Goal: Task Accomplishment & Management: Complete application form

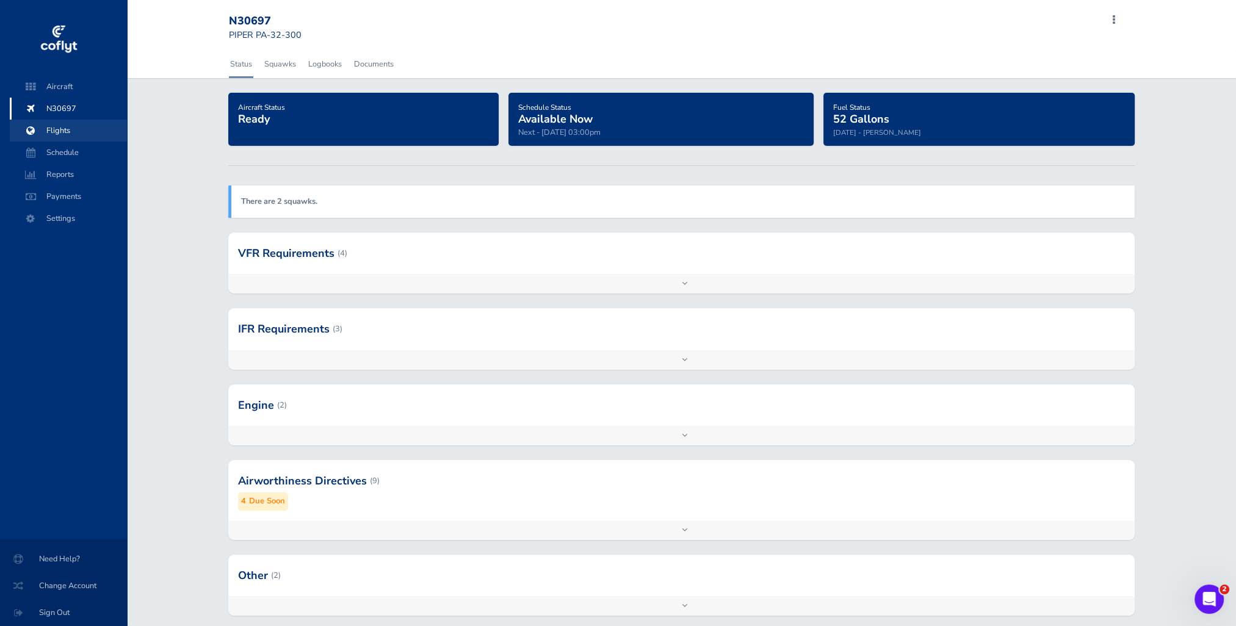
click at [62, 122] on span "Flights" at bounding box center [68, 131] width 93 height 22
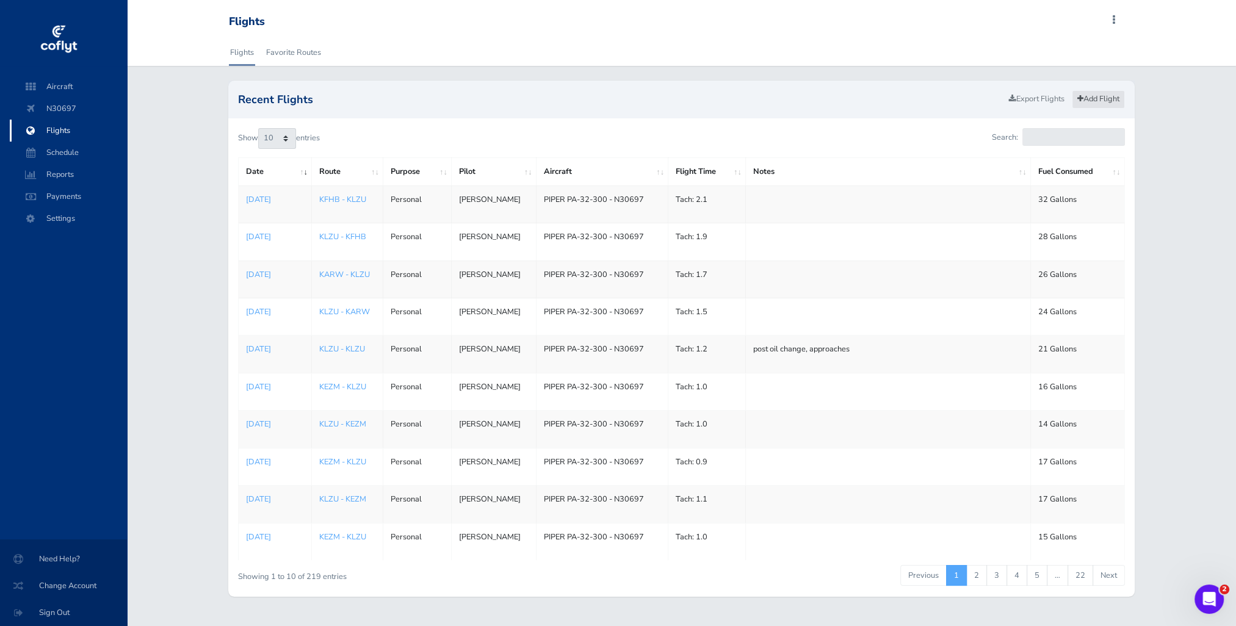
click at [1113, 104] on link "Add Flight" at bounding box center [1098, 99] width 53 height 18
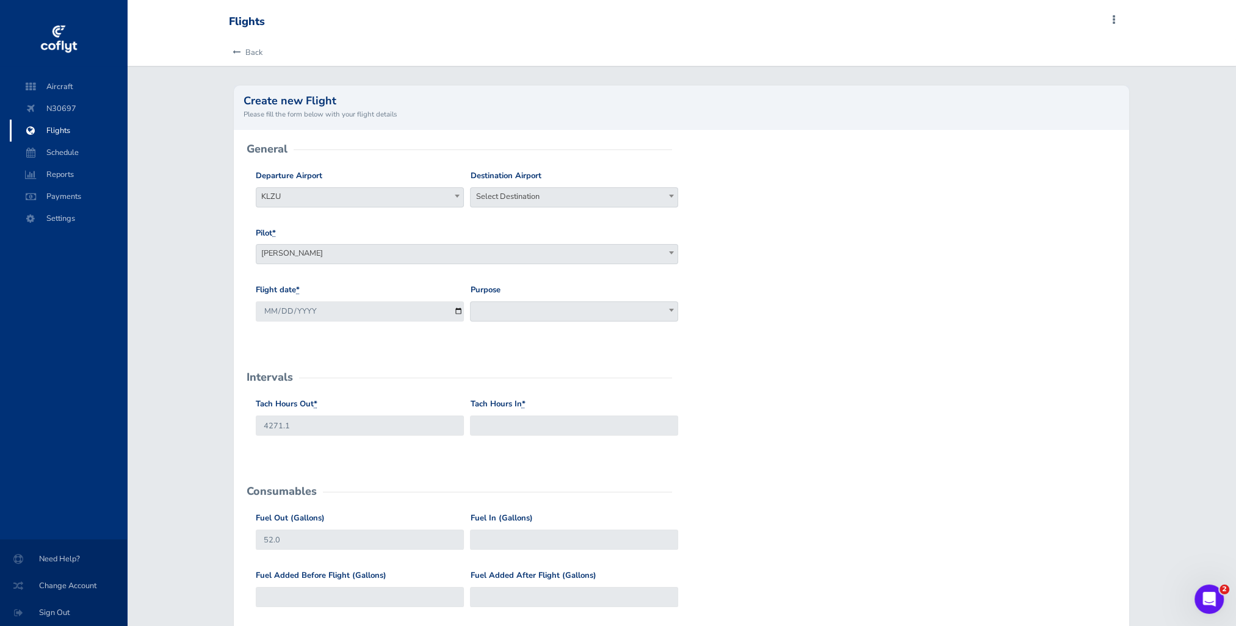
click at [523, 197] on span "Select Destination" at bounding box center [574, 196] width 207 height 17
type input "kezm"
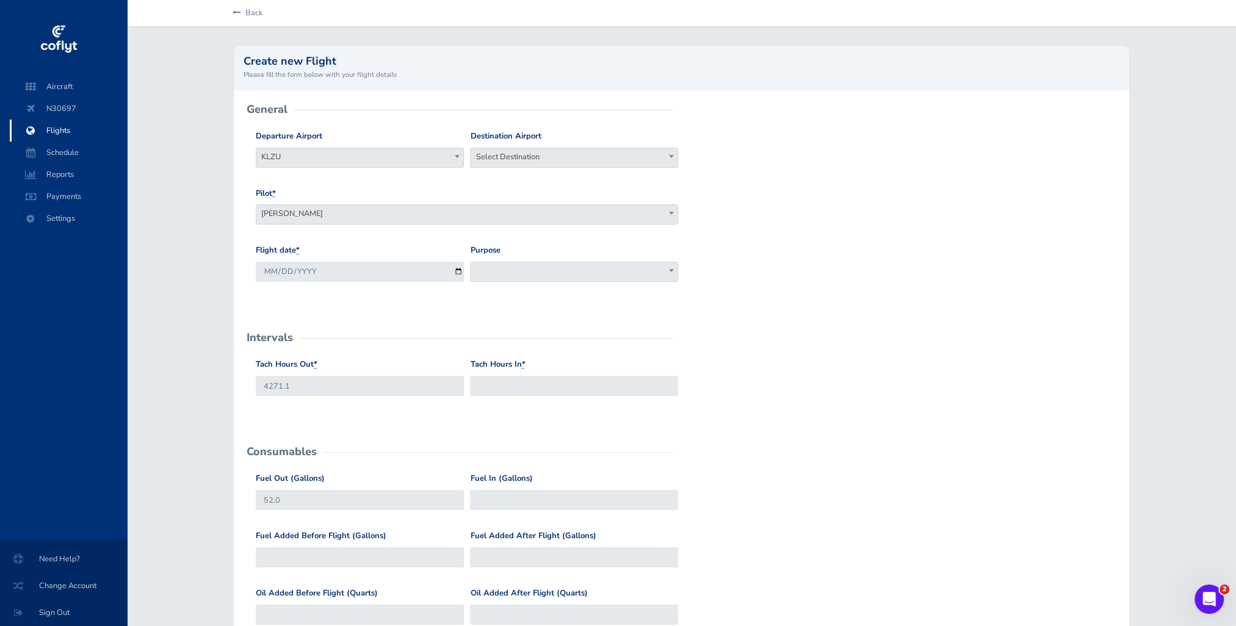
scroll to position [61, 0]
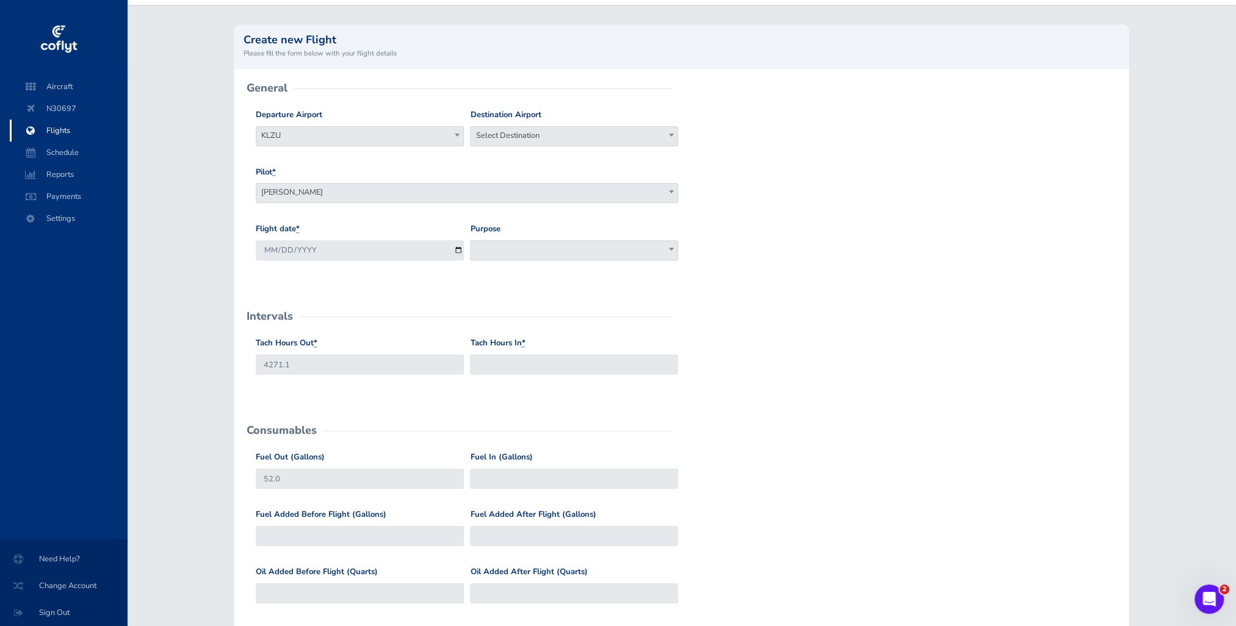
click at [525, 196] on span "[PERSON_NAME]" at bounding box center [466, 192] width 421 height 17
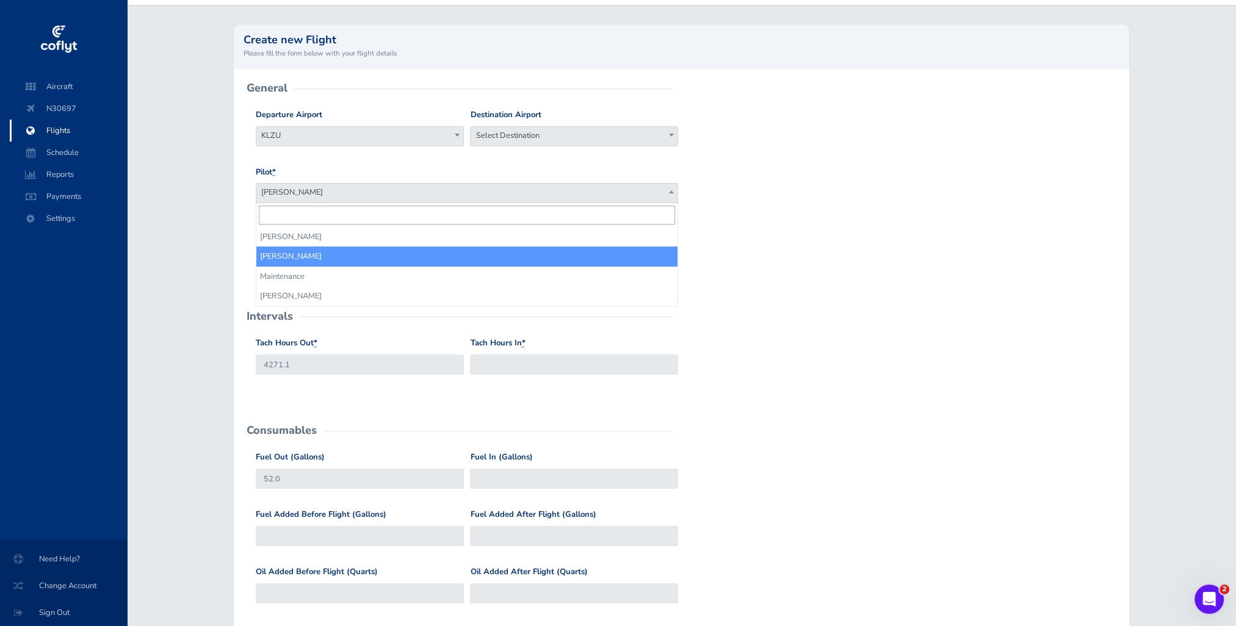
click at [525, 123] on div "Destination Airport Select Destination Select Destination" at bounding box center [574, 128] width 208 height 38
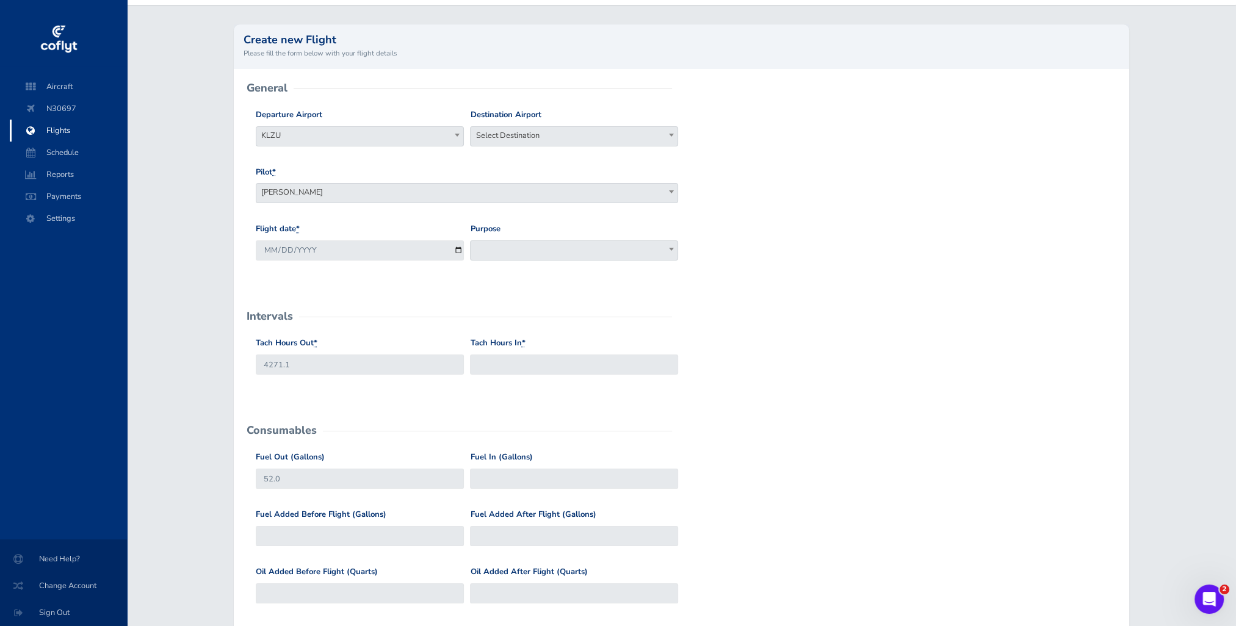
click at [537, 150] on div "Destination Airport Select Destination Select Destination" at bounding box center [574, 133] width 214 height 48
click at [540, 134] on span "Select Destination" at bounding box center [574, 135] width 207 height 17
type input "kezm"
select select "KEZM"
click at [336, 259] on input "2025-08-30" at bounding box center [360, 251] width 208 height 20
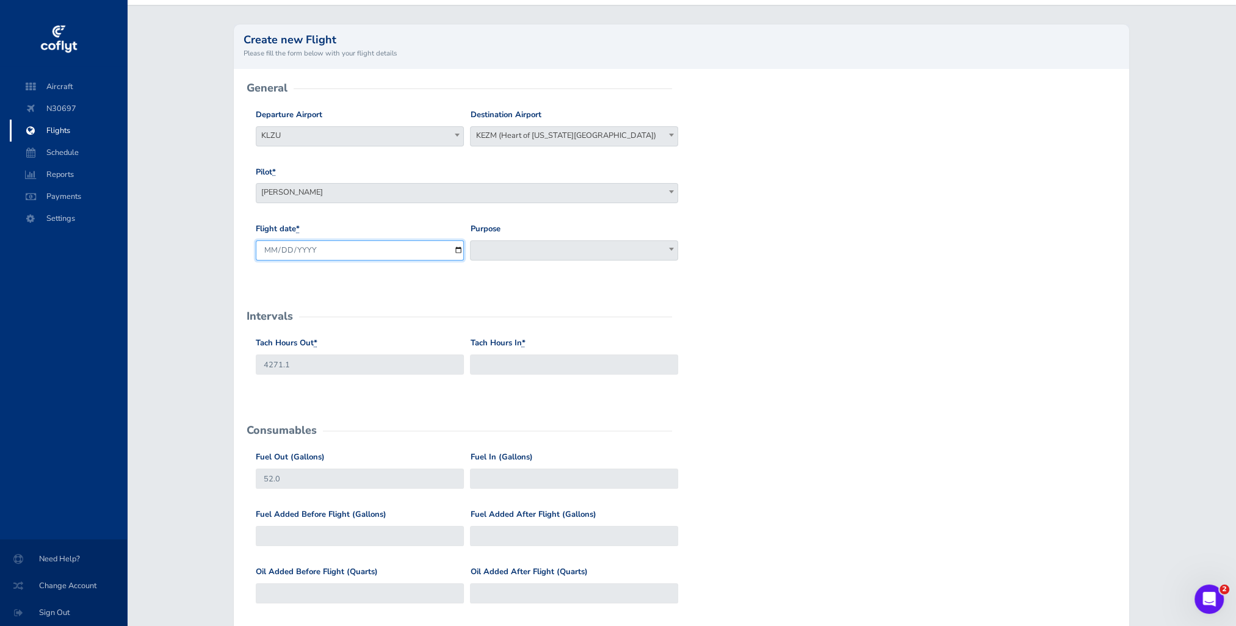
click at [332, 253] on input "2025-08-30" at bounding box center [360, 251] width 208 height 20
click at [458, 250] on input "2025-08-30" at bounding box center [360, 251] width 208 height 20
type input "2025-08-29"
click at [533, 258] on span at bounding box center [574, 251] width 208 height 20
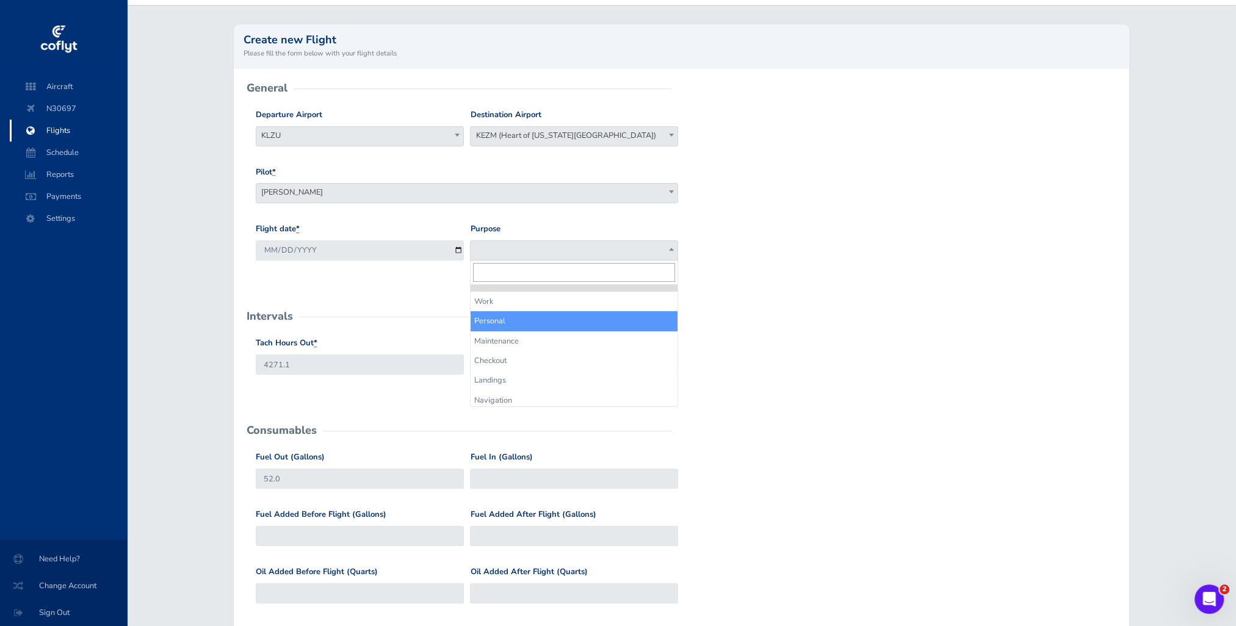
select select "Personal"
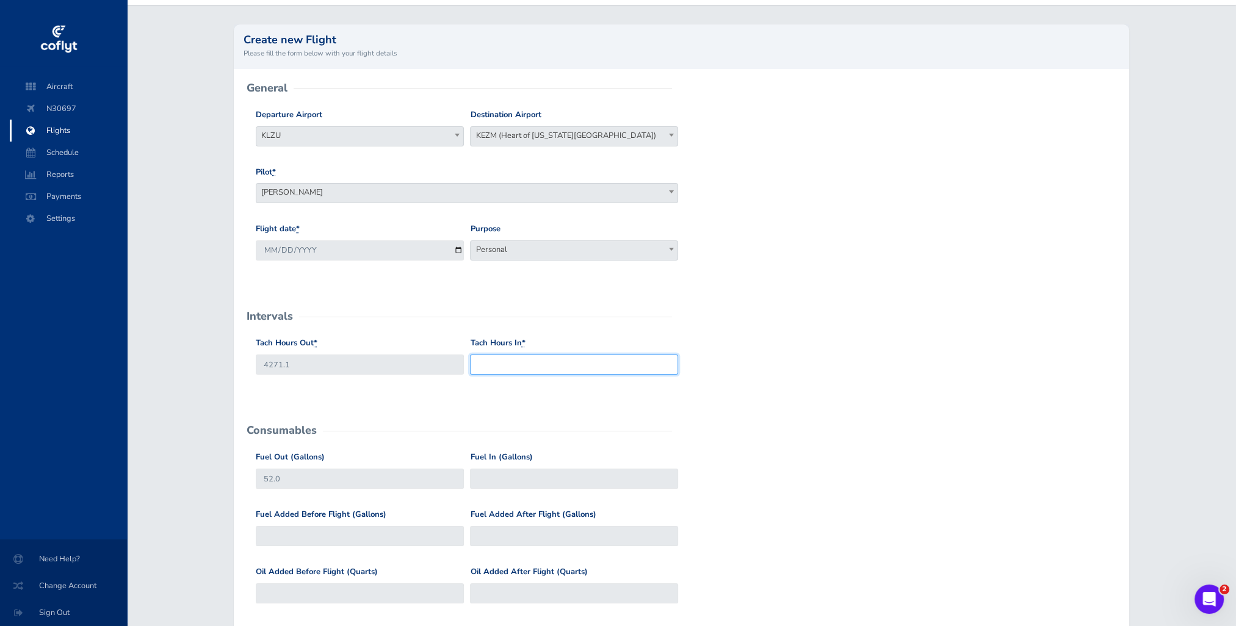
click at [542, 361] on input "Tach Hours In *" at bounding box center [574, 365] width 208 height 20
type input "4272"
click at [520, 480] on input "Fuel In (Gallons)" at bounding box center [574, 479] width 208 height 20
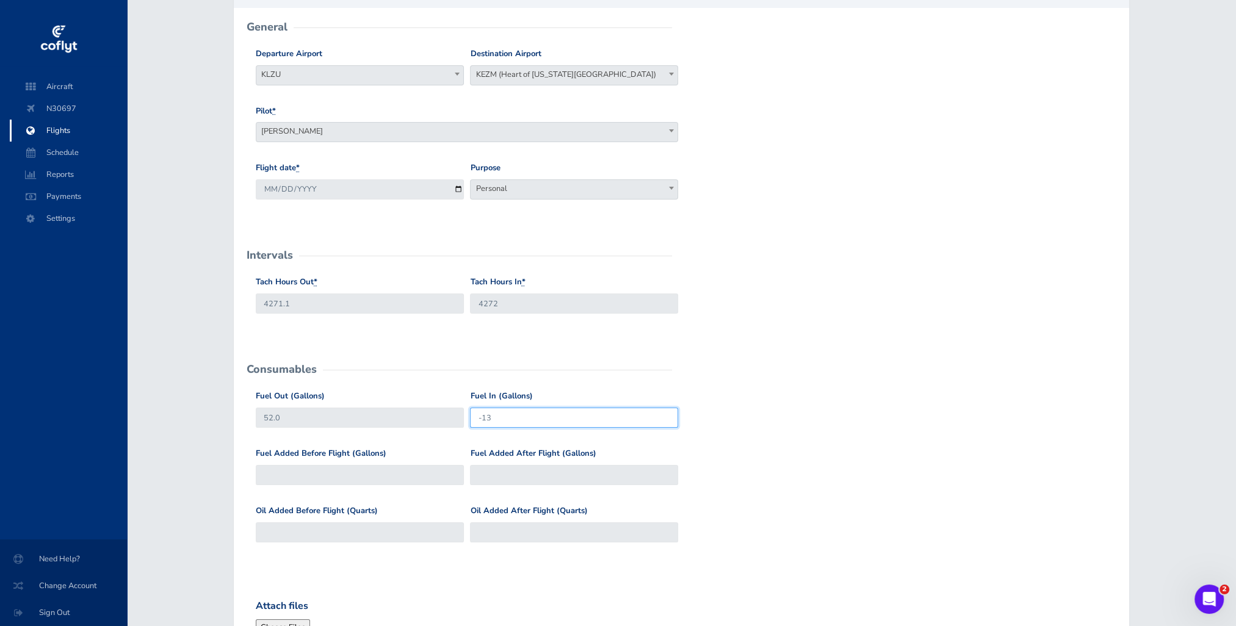
type input "-1"
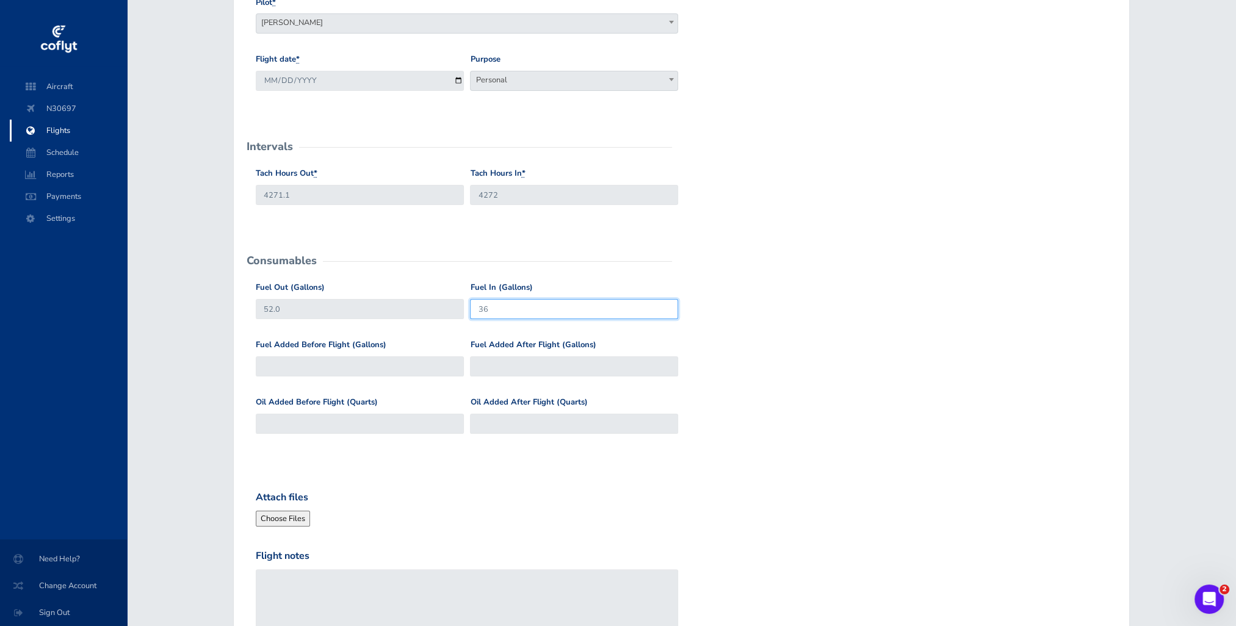
scroll to position [244, 0]
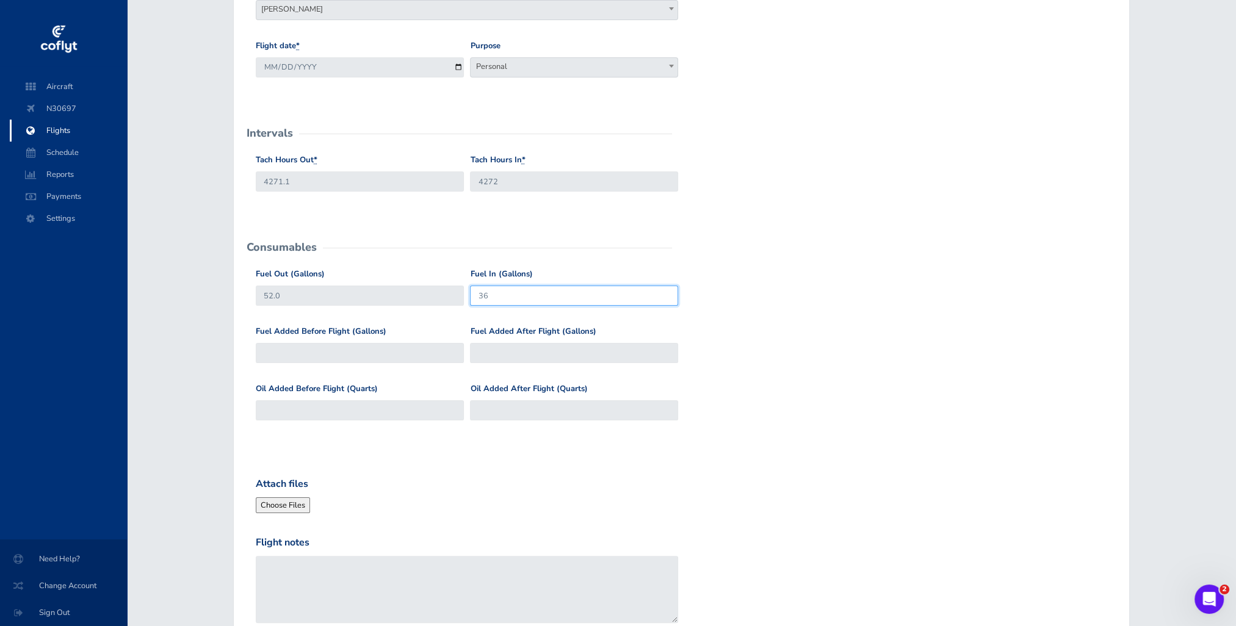
type input "36"
click at [543, 349] on input "Fuel Added After Flight (Gallons)" at bounding box center [574, 353] width 208 height 20
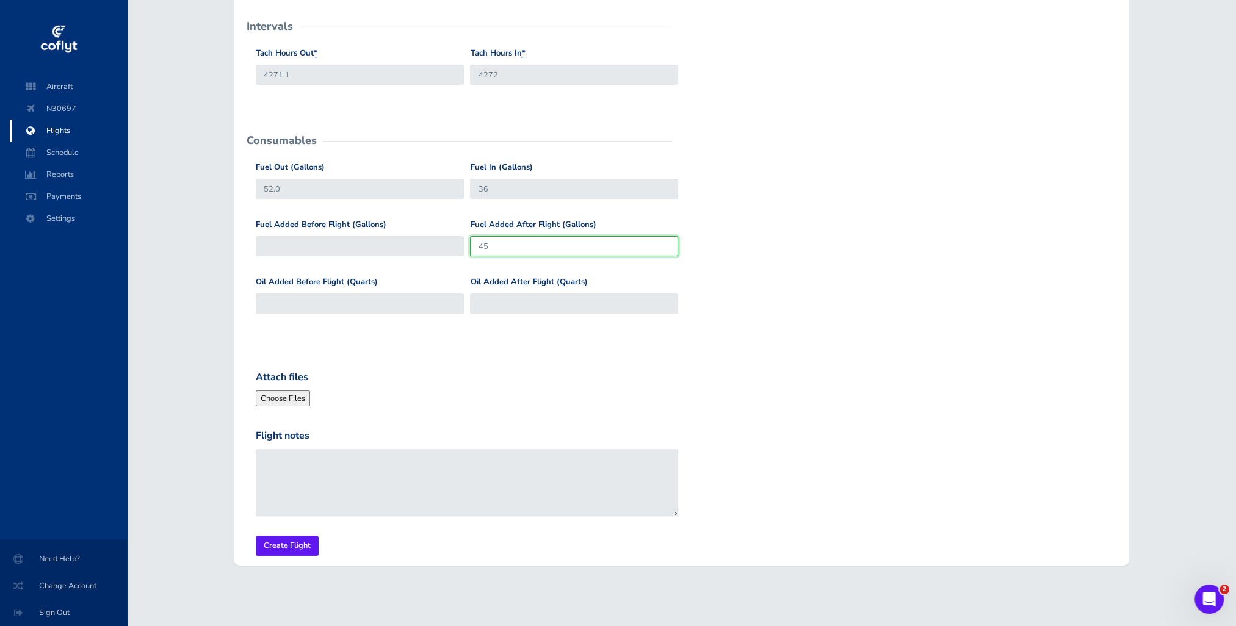
scroll to position [352, 0]
type input "4"
click at [292, 550] on input "Create Flight" at bounding box center [287, 546] width 63 height 20
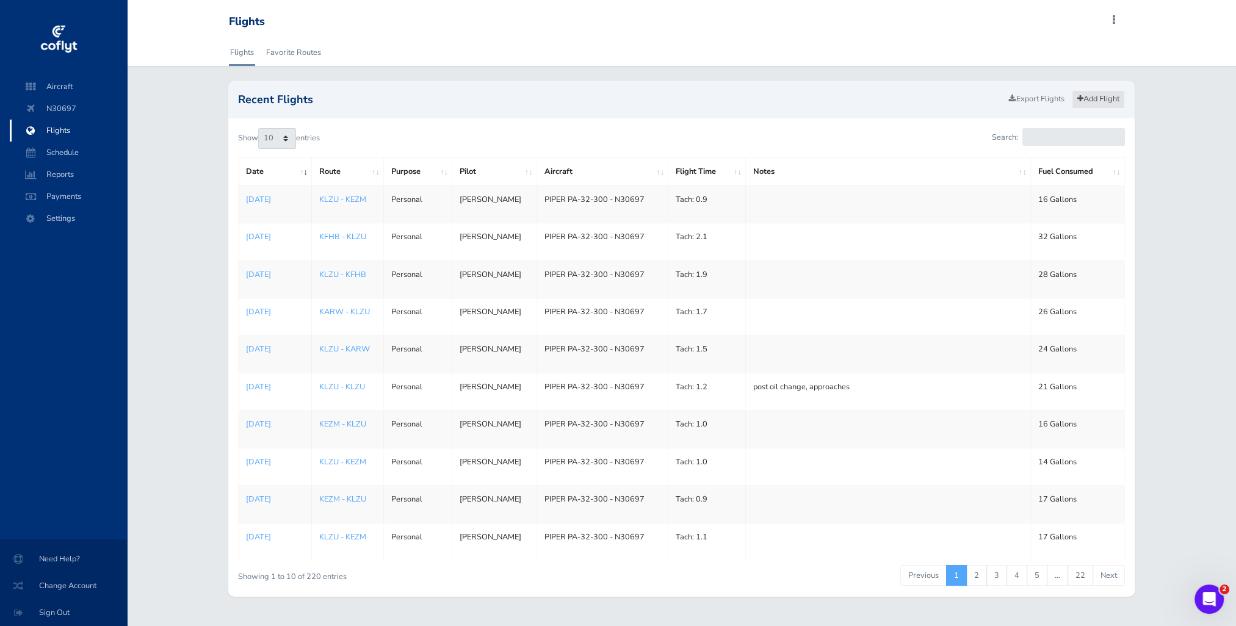
click at [1114, 100] on link "Add Flight" at bounding box center [1098, 99] width 53 height 18
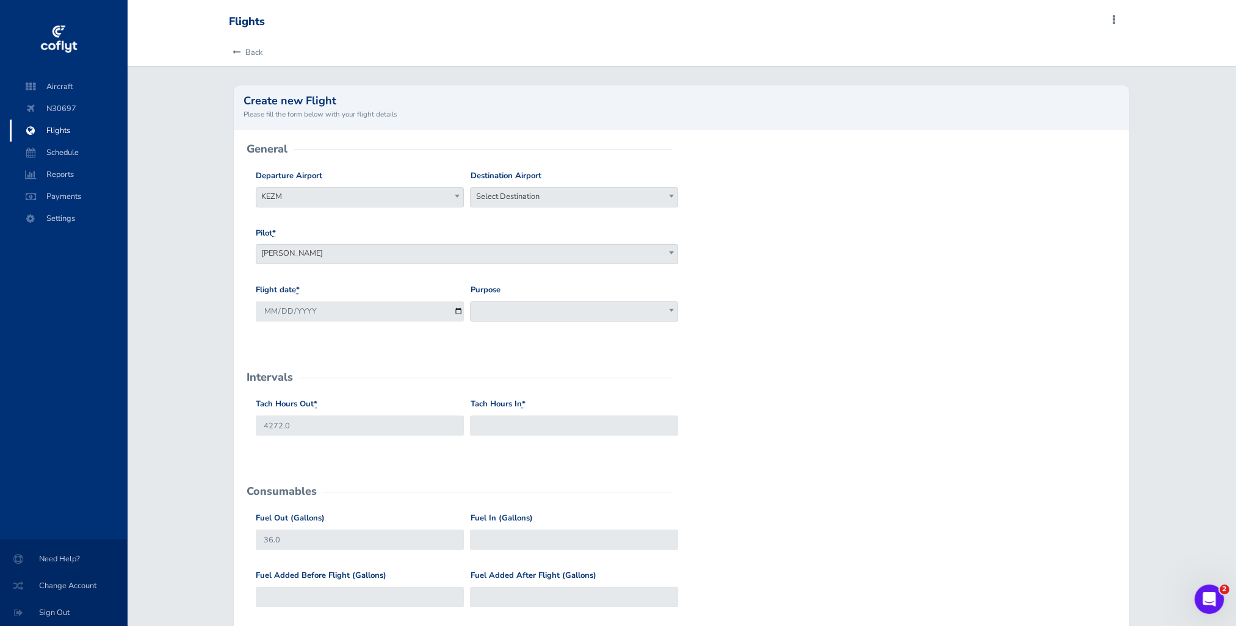
click at [515, 197] on span "Select Destination" at bounding box center [574, 196] width 207 height 17
type input "klzu"
select select "KLZU"
click at [321, 310] on input "2025-08-30" at bounding box center [360, 312] width 208 height 20
click at [458, 309] on input "2025-08-30" at bounding box center [360, 312] width 208 height 20
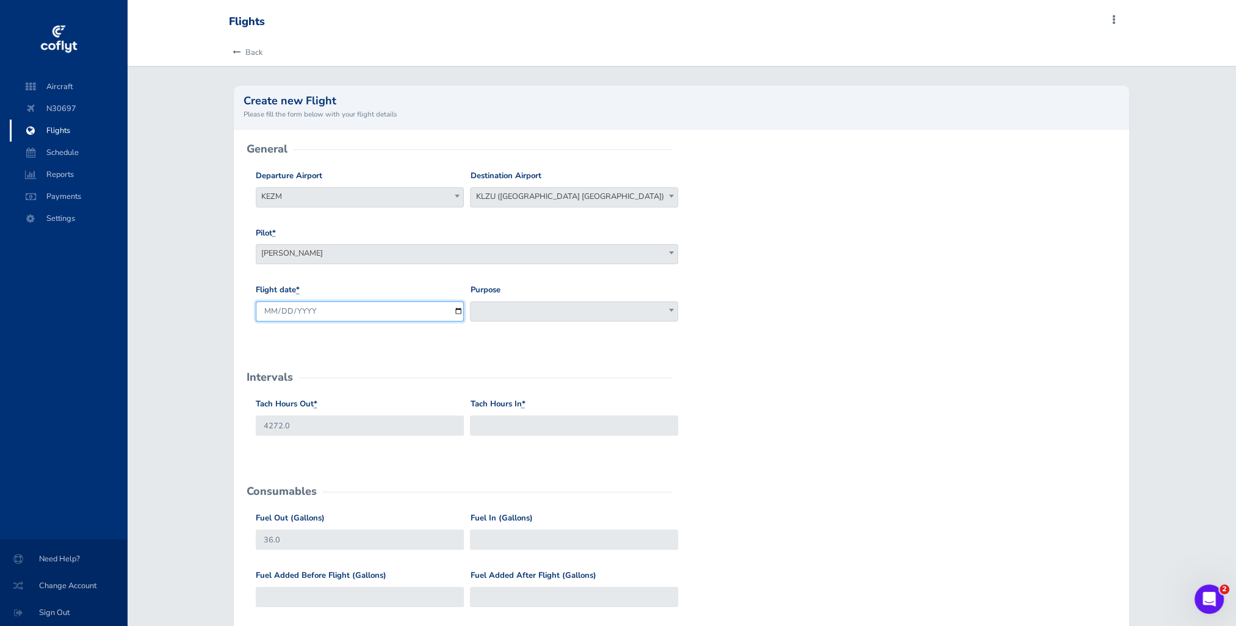
type input "2025-08-29"
click at [517, 310] on span at bounding box center [574, 312] width 208 height 20
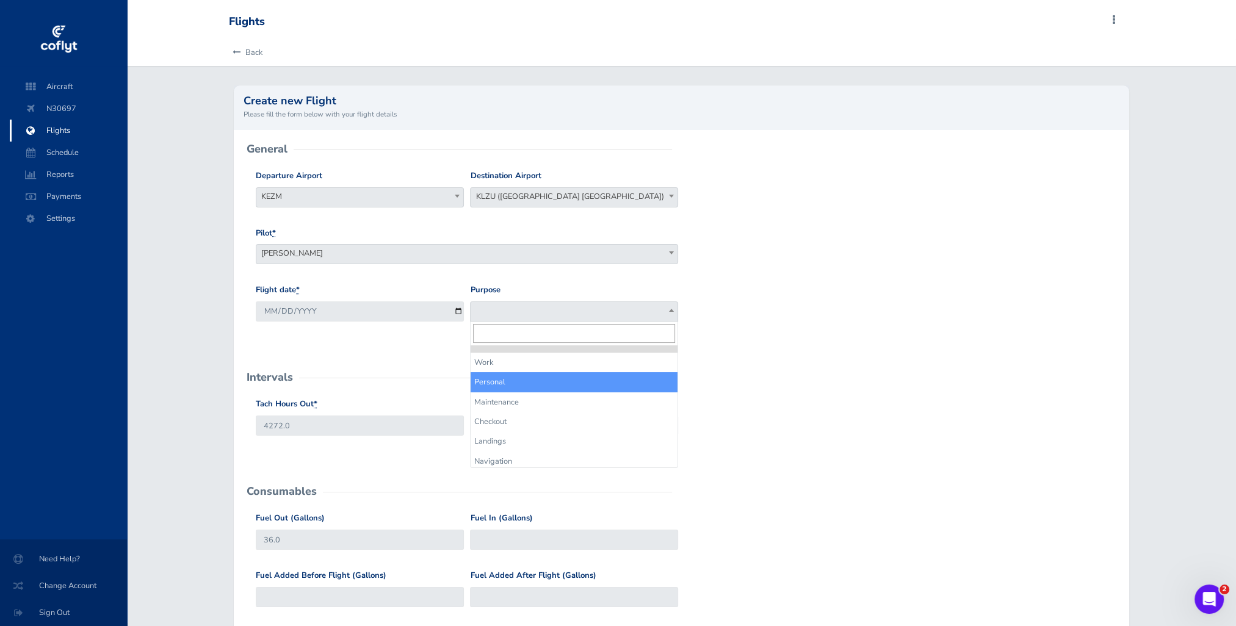
select select "Personal"
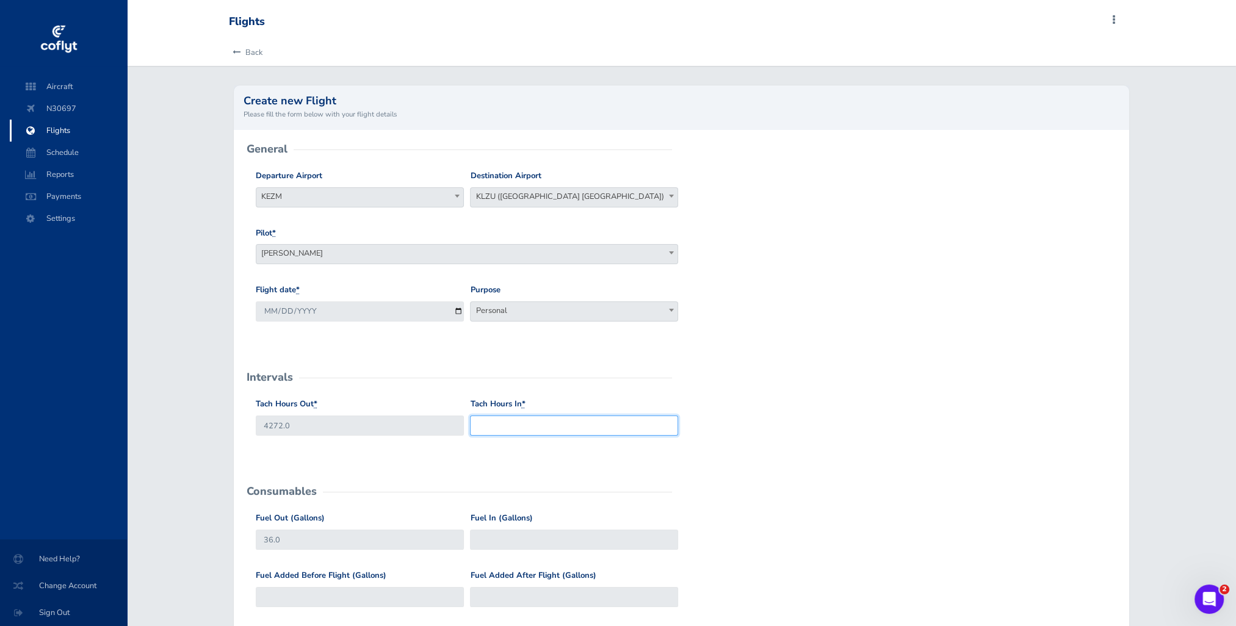
click at [515, 424] on input "Tach Hours In *" at bounding box center [574, 426] width 208 height 20
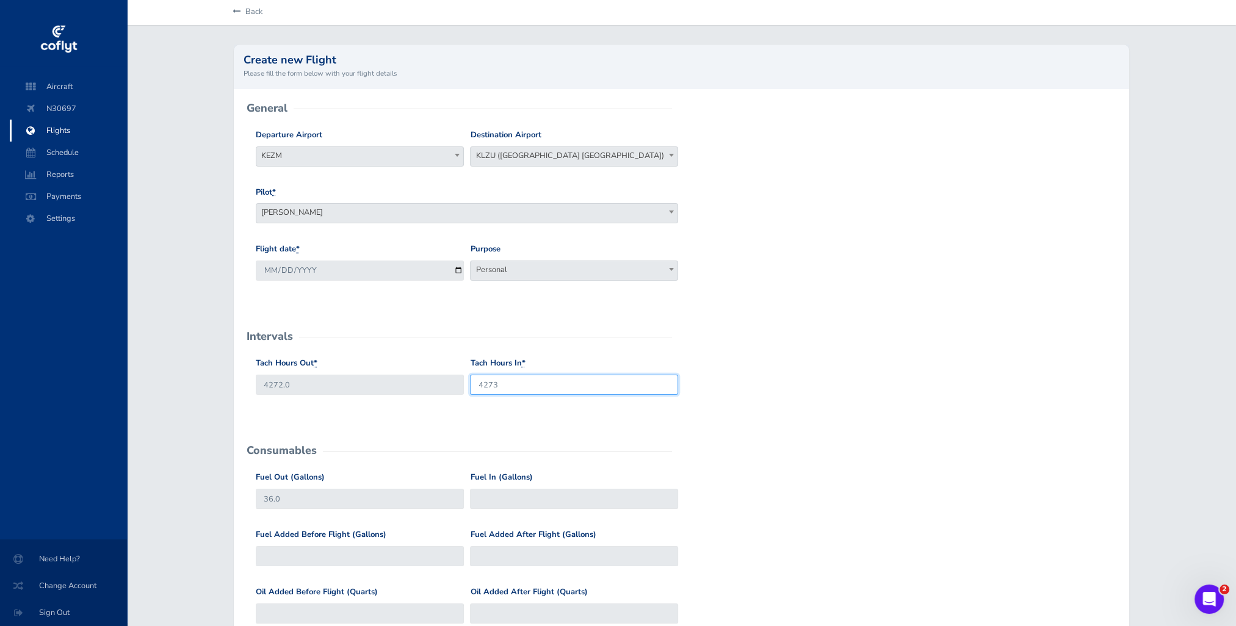
scroll to position [122, 0]
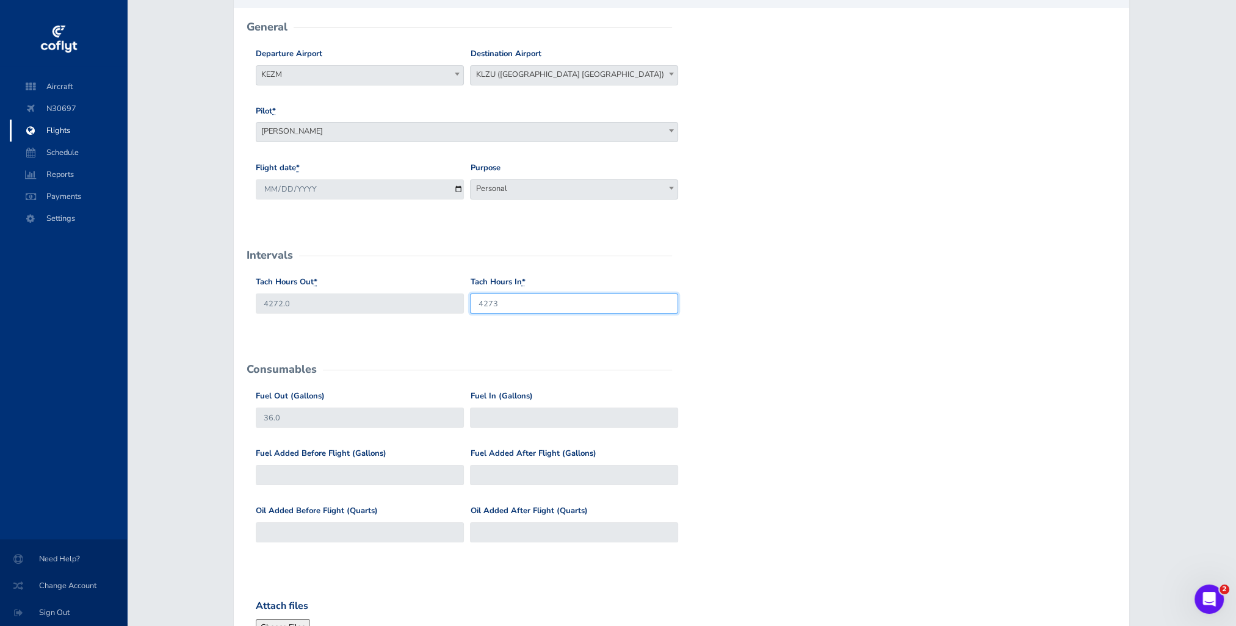
type input "4273"
click at [402, 471] on input "Fuel Added Before Flight (Gallons)" at bounding box center [360, 475] width 208 height 20
type input "45"
type input "81"
type input "45"
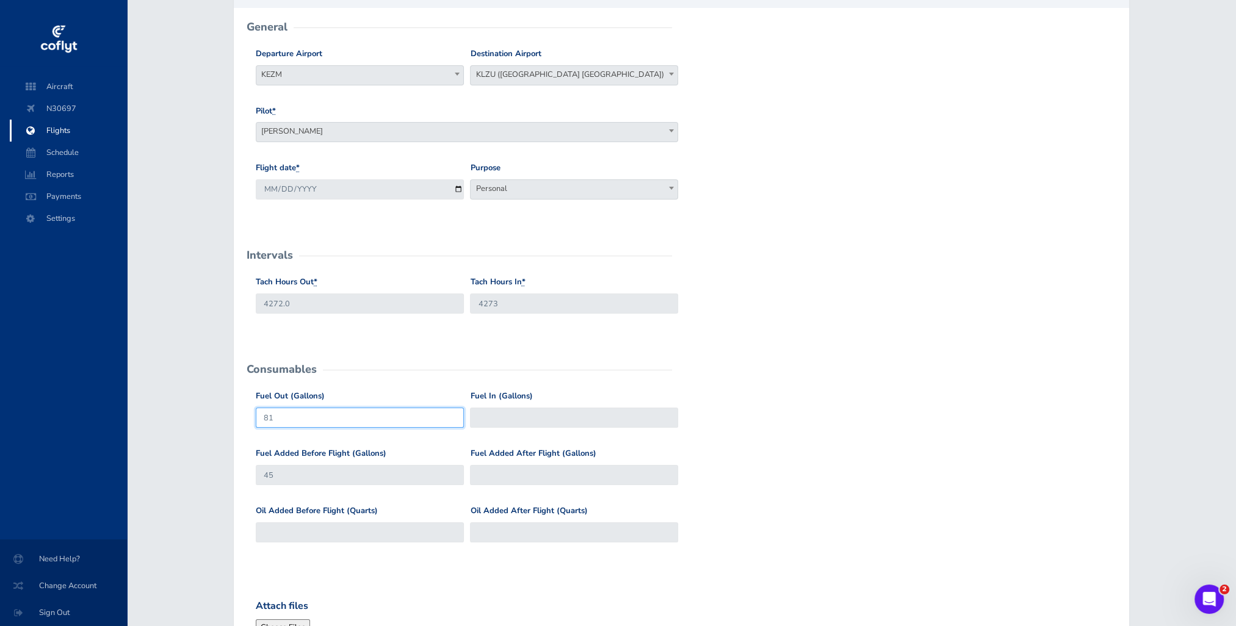
click at [288, 415] on input "81" at bounding box center [360, 418] width 208 height 20
type input "84"
click at [553, 422] on input "Fuel In (Gallons)" at bounding box center [574, 418] width 208 height 20
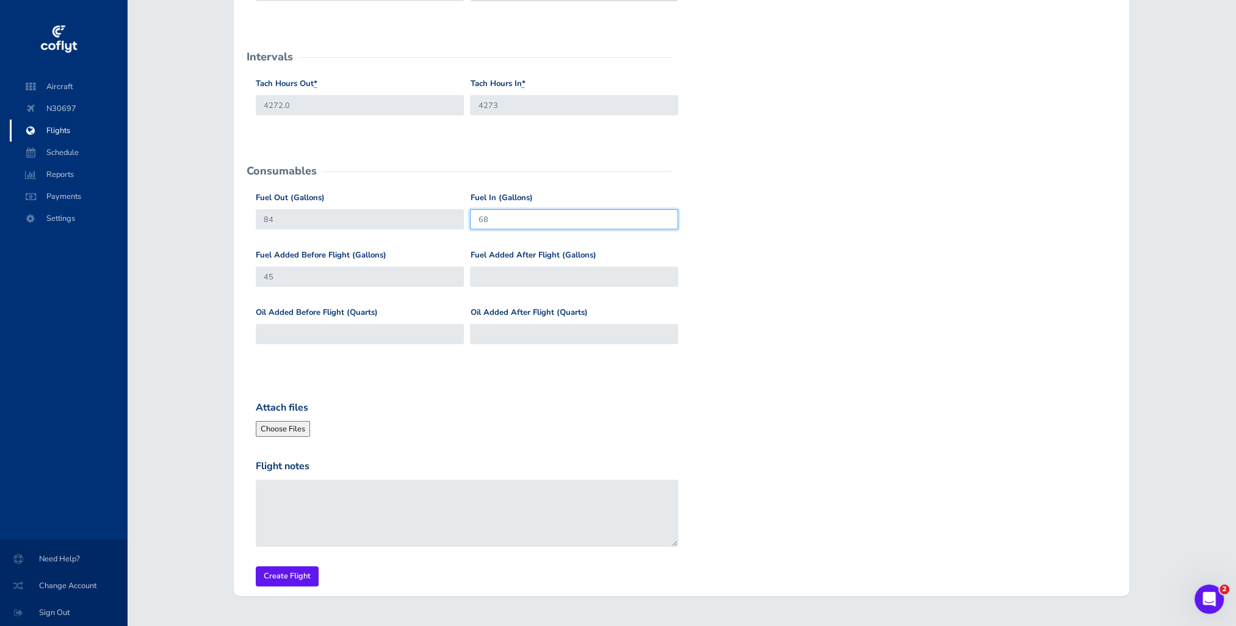
scroll to position [352, 0]
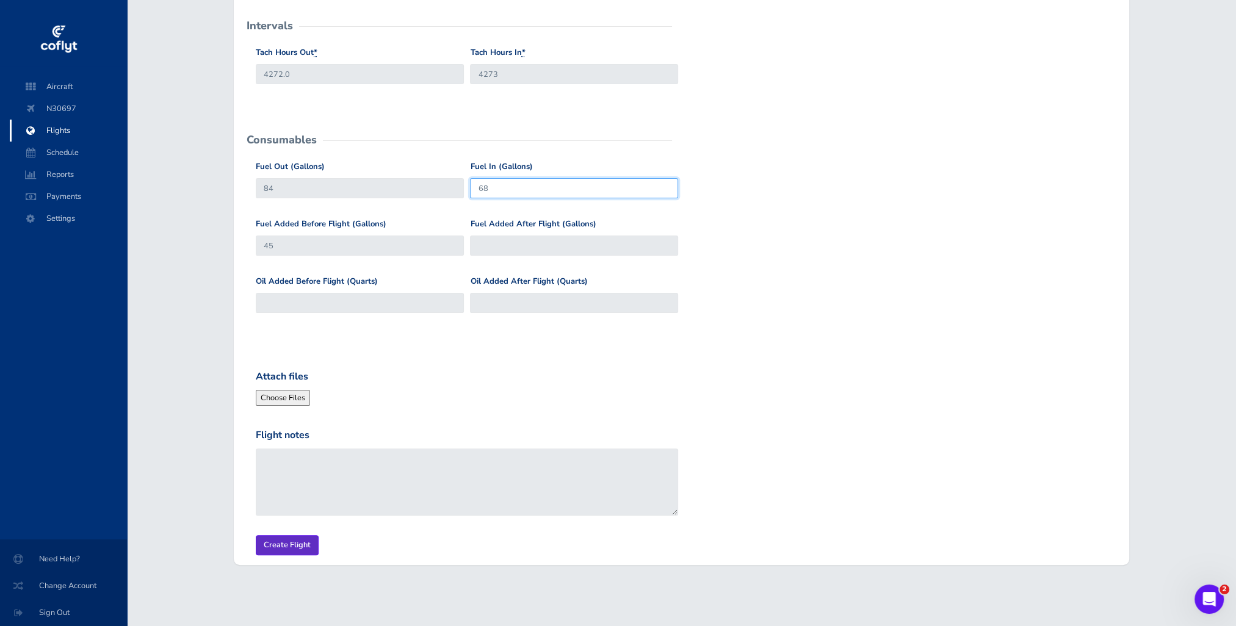
type input "68"
click at [296, 550] on input "Create Flight" at bounding box center [287, 546] width 63 height 20
